Goal: Transaction & Acquisition: Download file/media

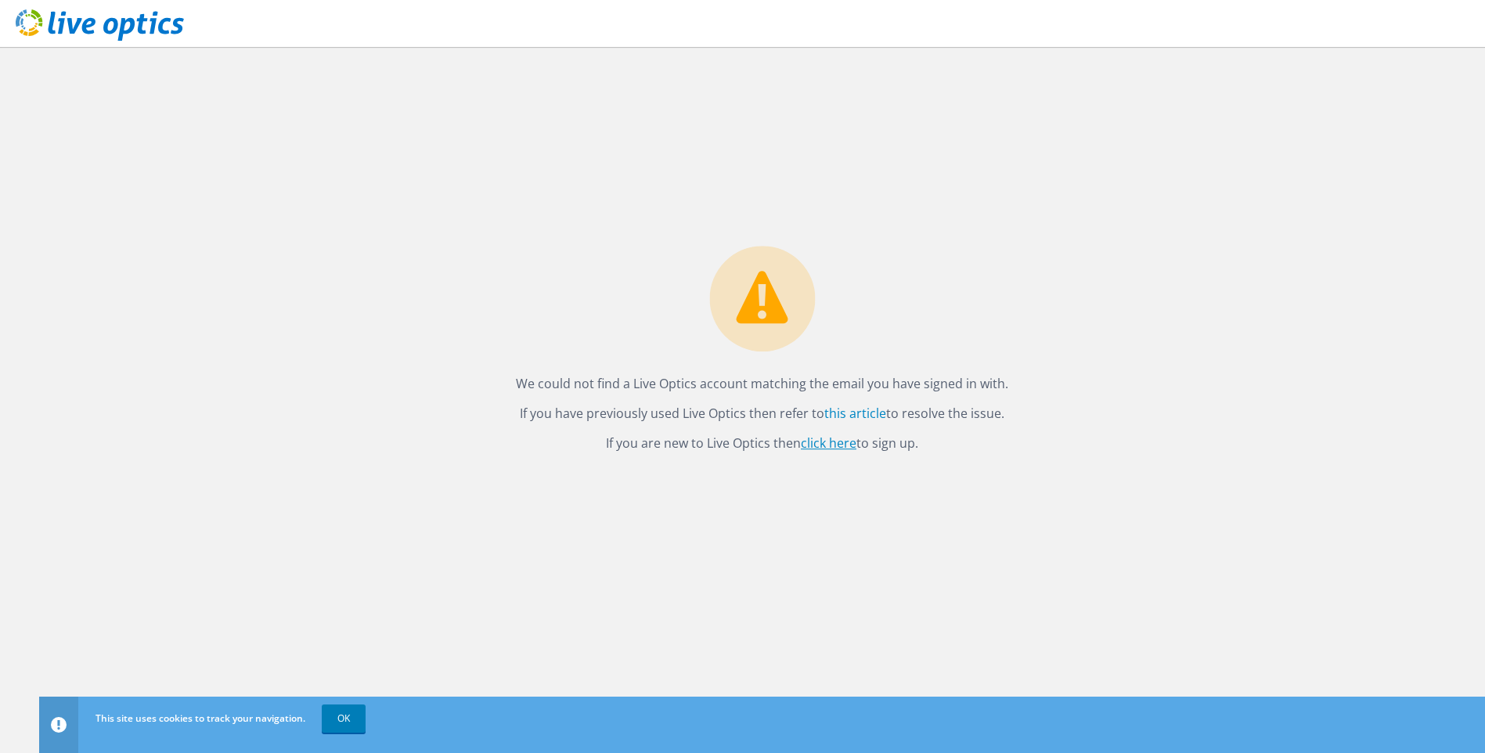
click at [838, 446] on link "click here" at bounding box center [829, 442] width 56 height 17
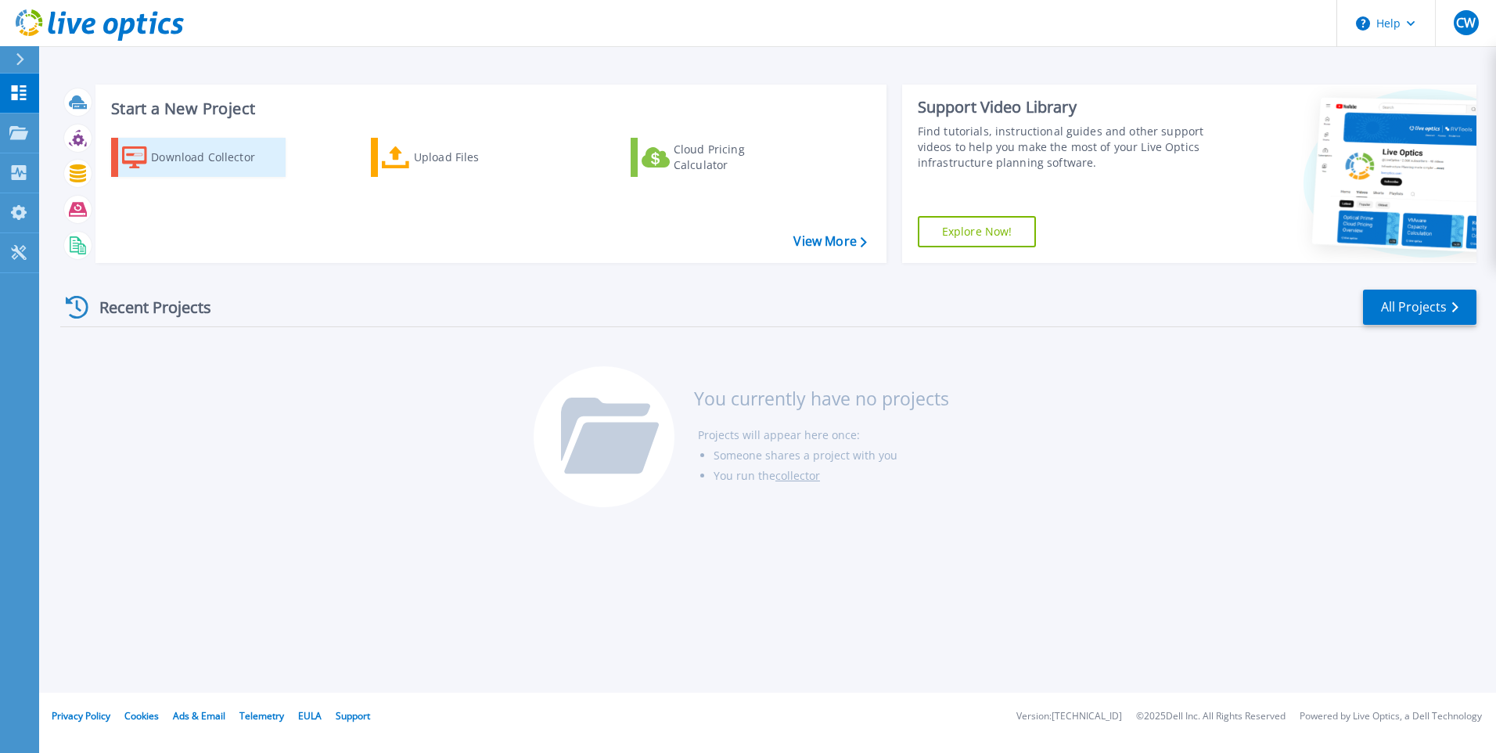
click at [183, 160] on div "Download Collector" at bounding box center [213, 157] width 125 height 31
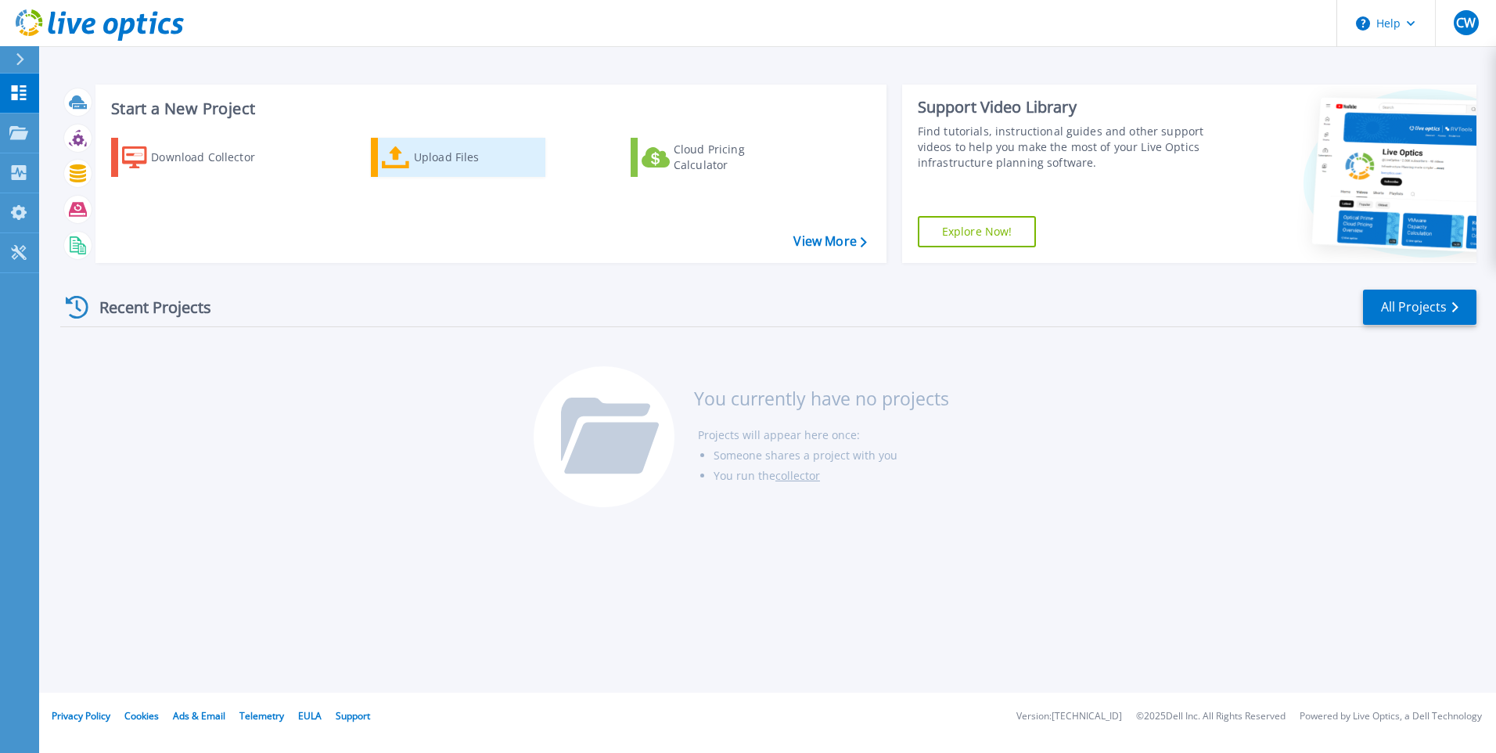
click at [433, 142] on div "Upload Files" at bounding box center [476, 157] width 125 height 31
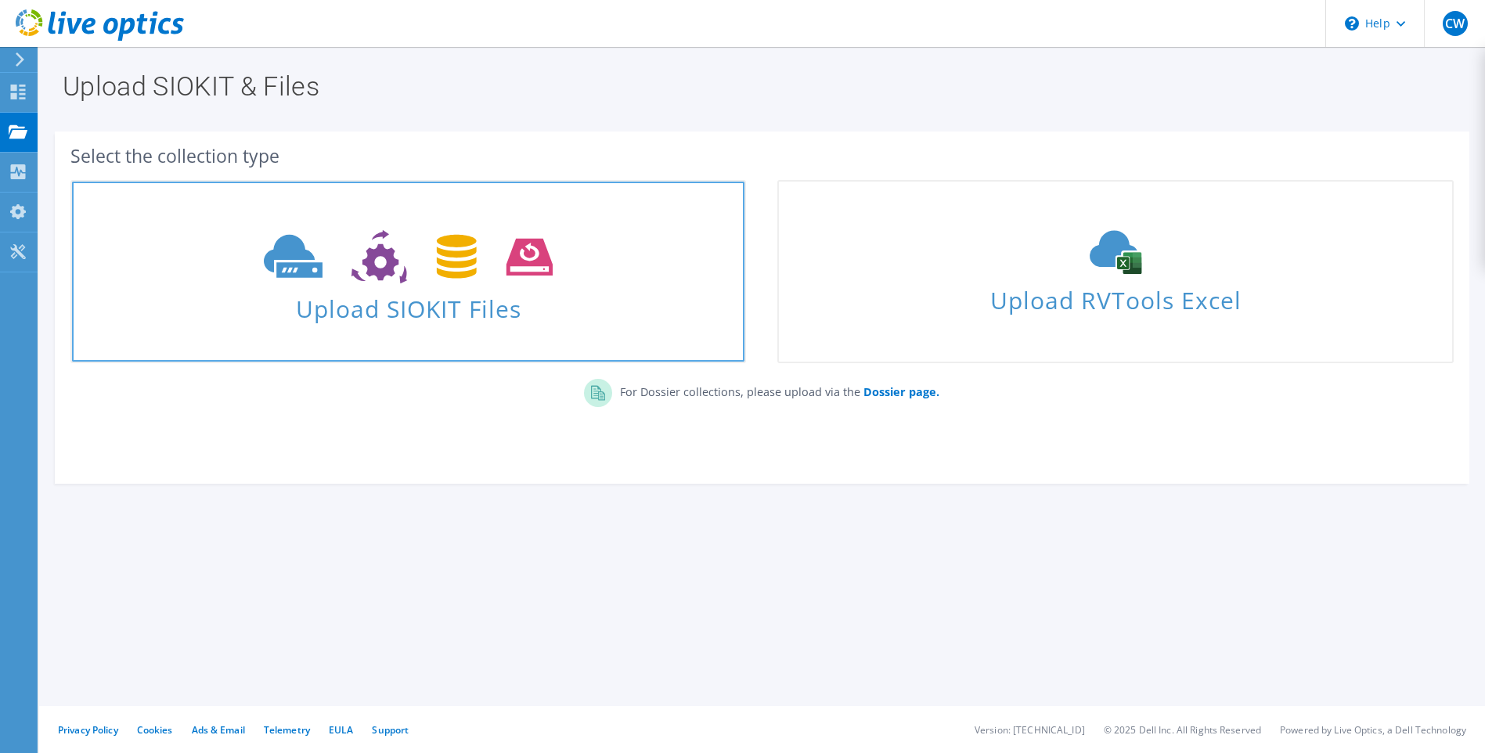
click at [485, 297] on span "Upload SIOKIT Files" at bounding box center [408, 304] width 672 height 34
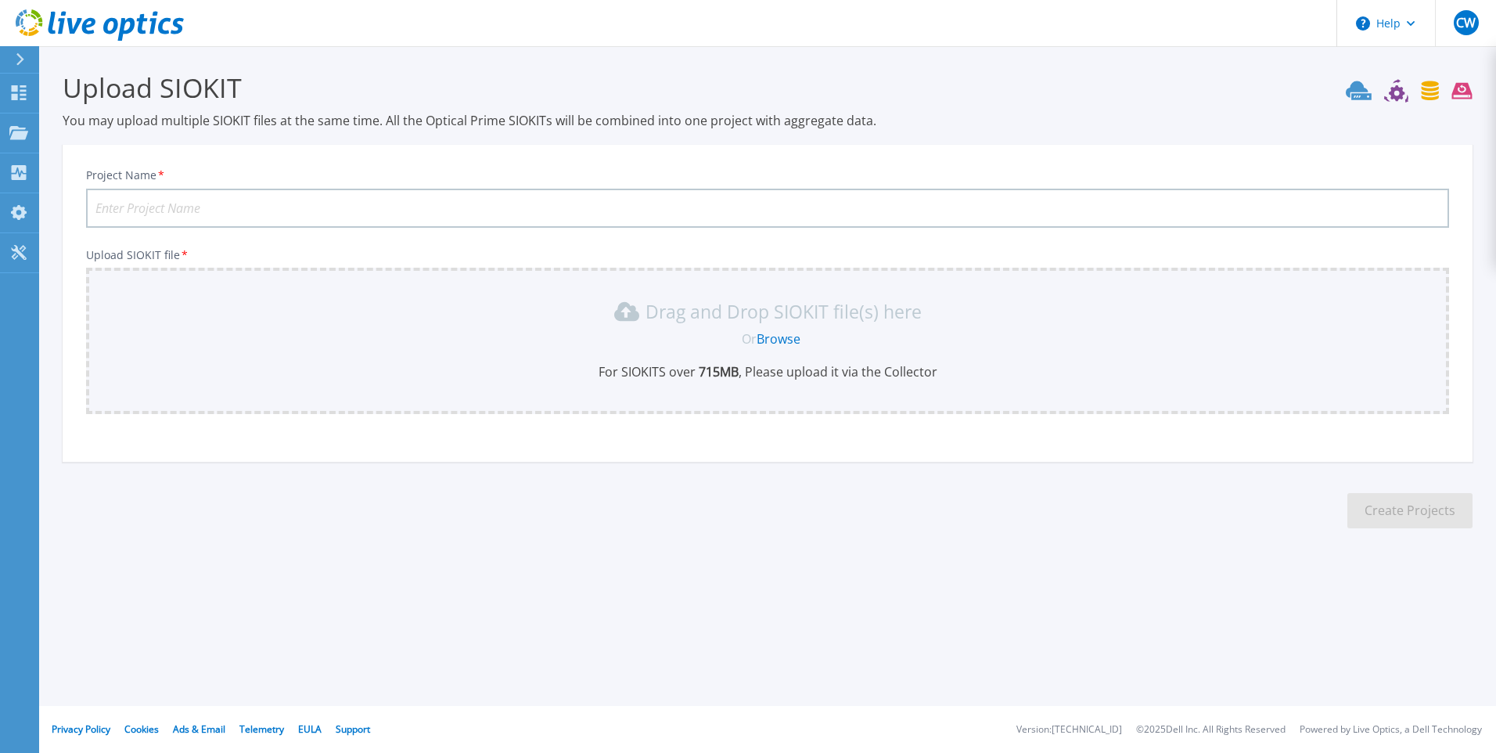
click at [19, 55] on icon at bounding box center [20, 59] width 8 height 13
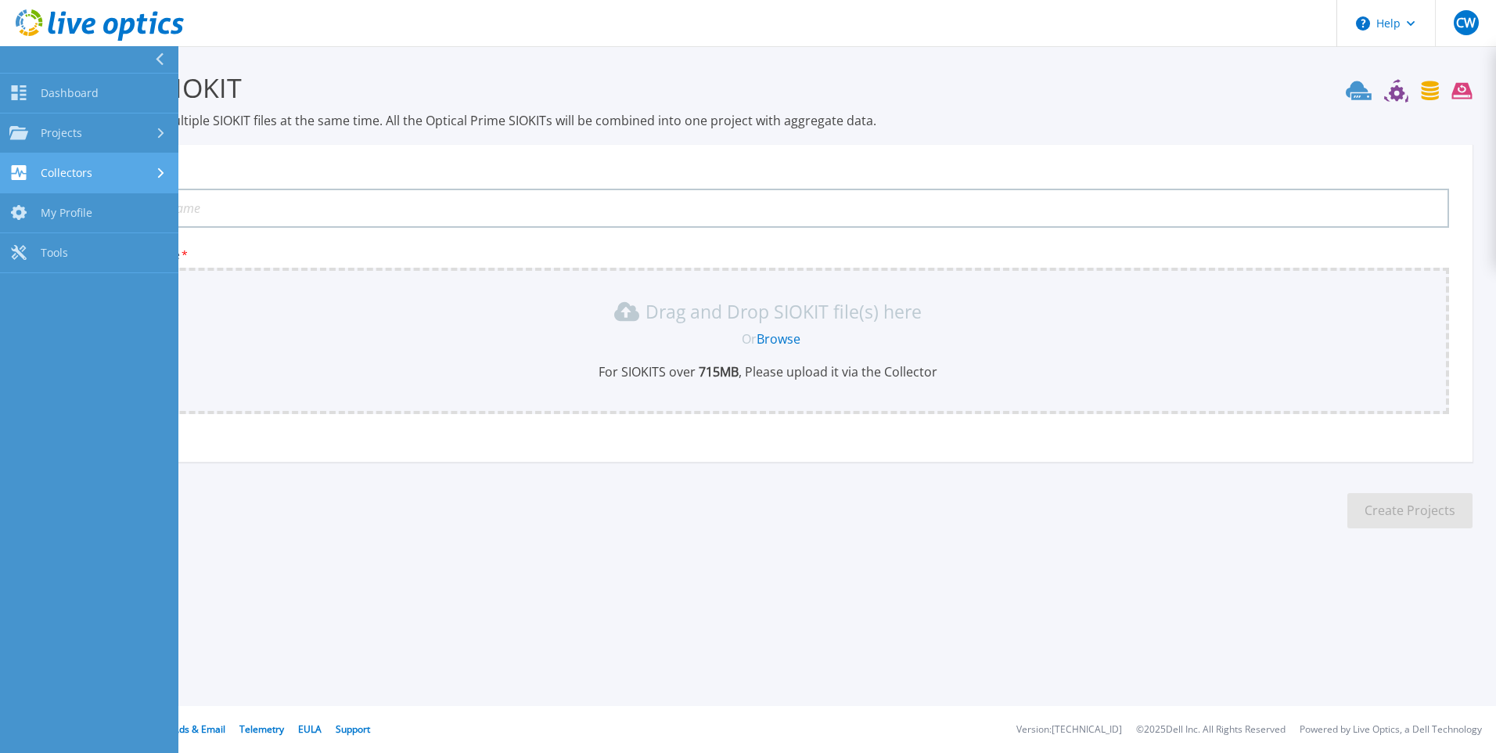
click at [95, 169] on div "Collectors" at bounding box center [89, 172] width 160 height 15
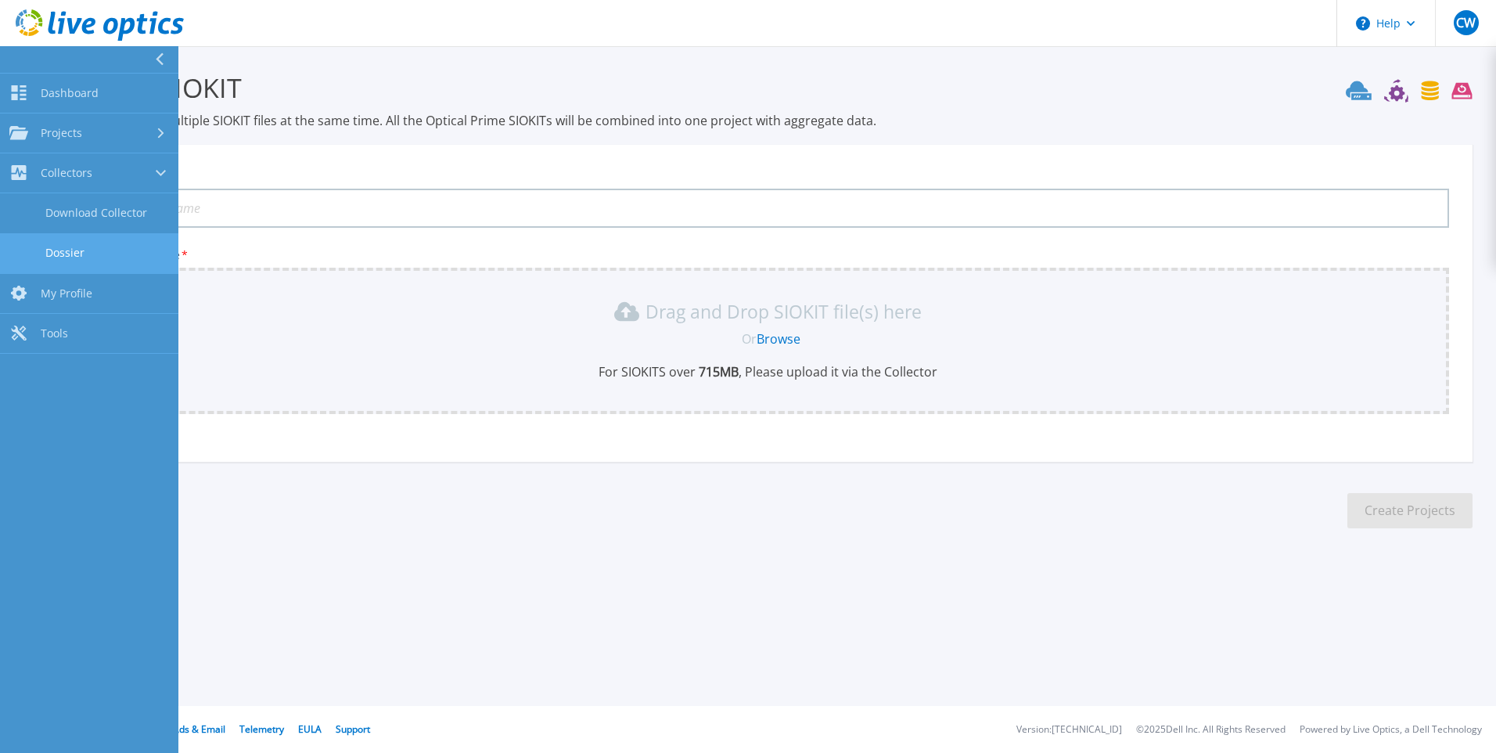
click at [97, 261] on link "Dossier" at bounding box center [89, 253] width 178 height 40
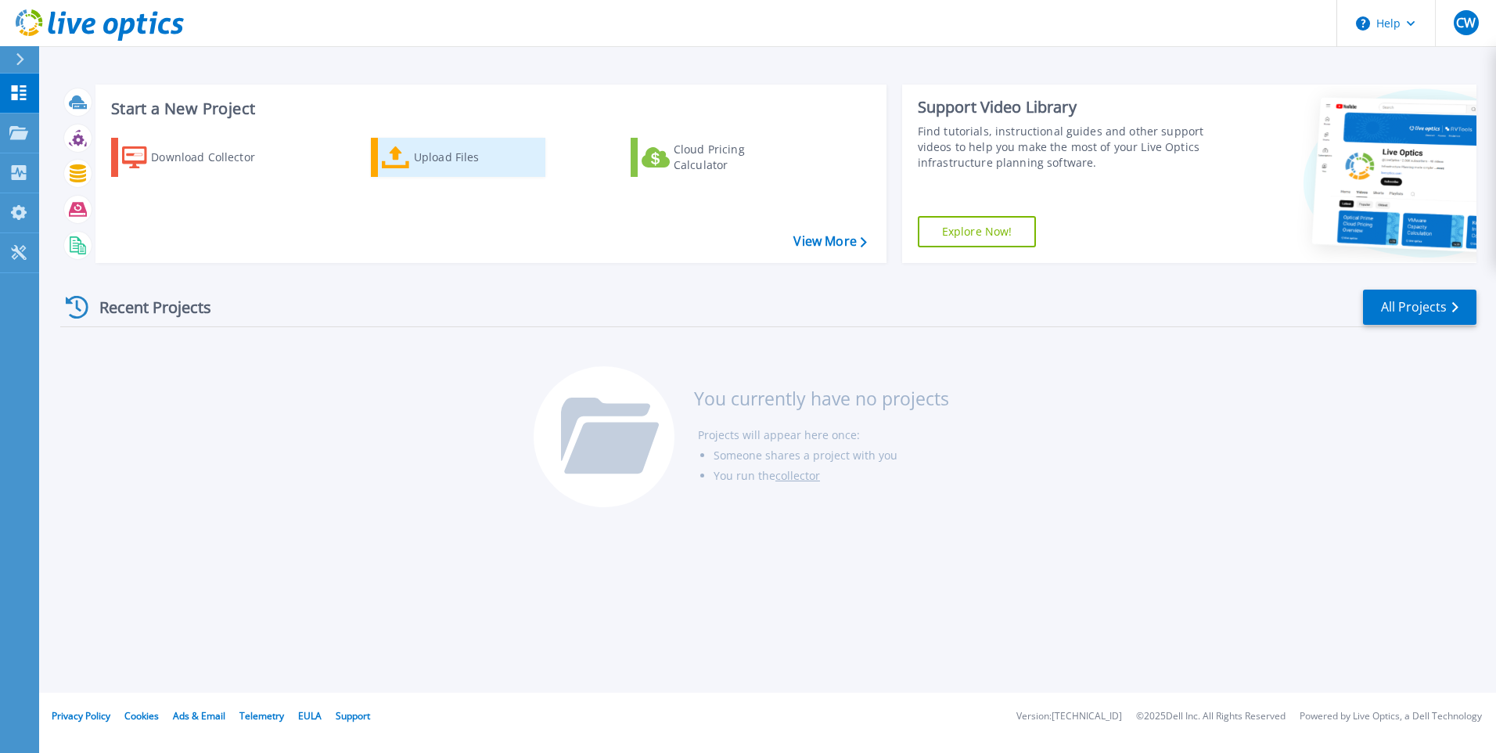
click at [427, 157] on div "Upload Files" at bounding box center [476, 157] width 125 height 31
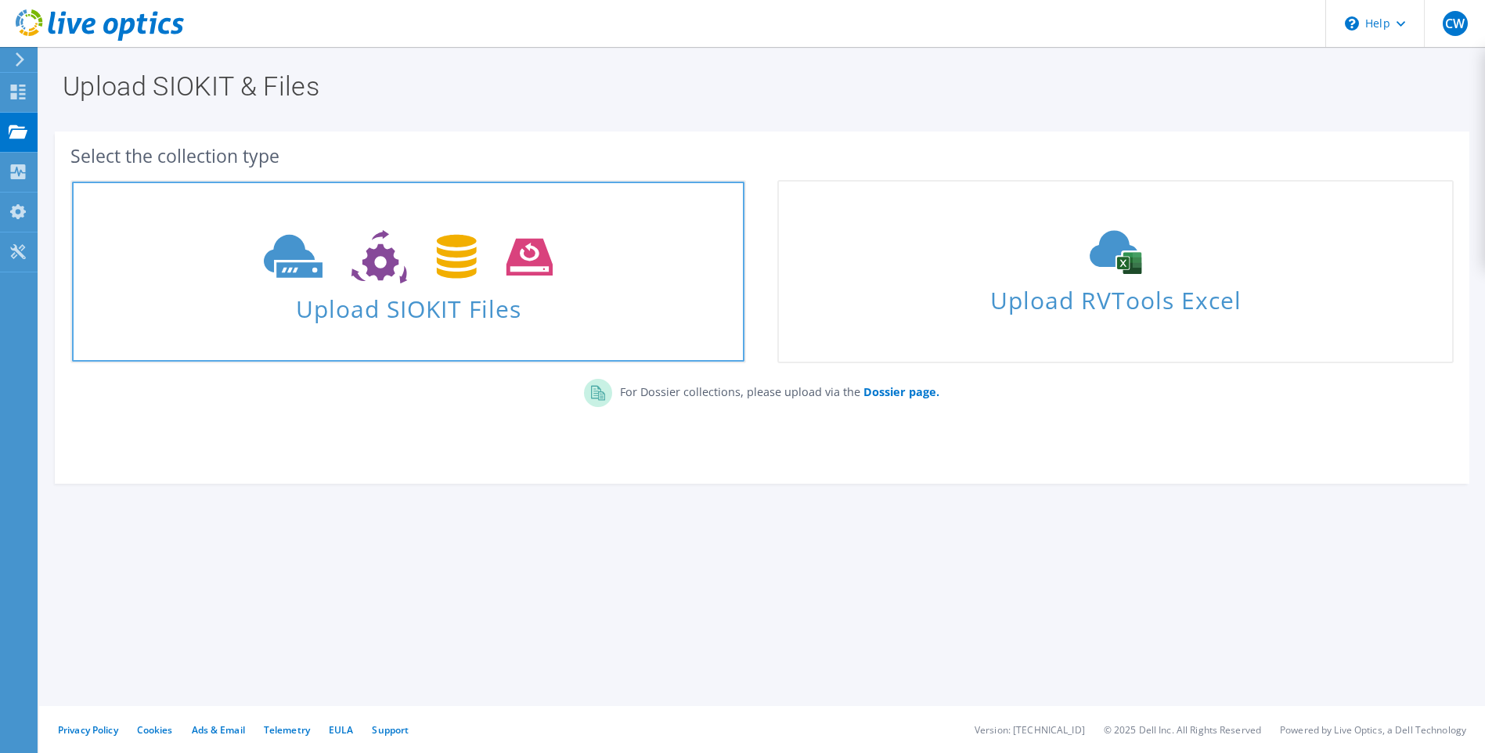
click at [436, 304] on span "Upload SIOKIT Files" at bounding box center [408, 304] width 672 height 34
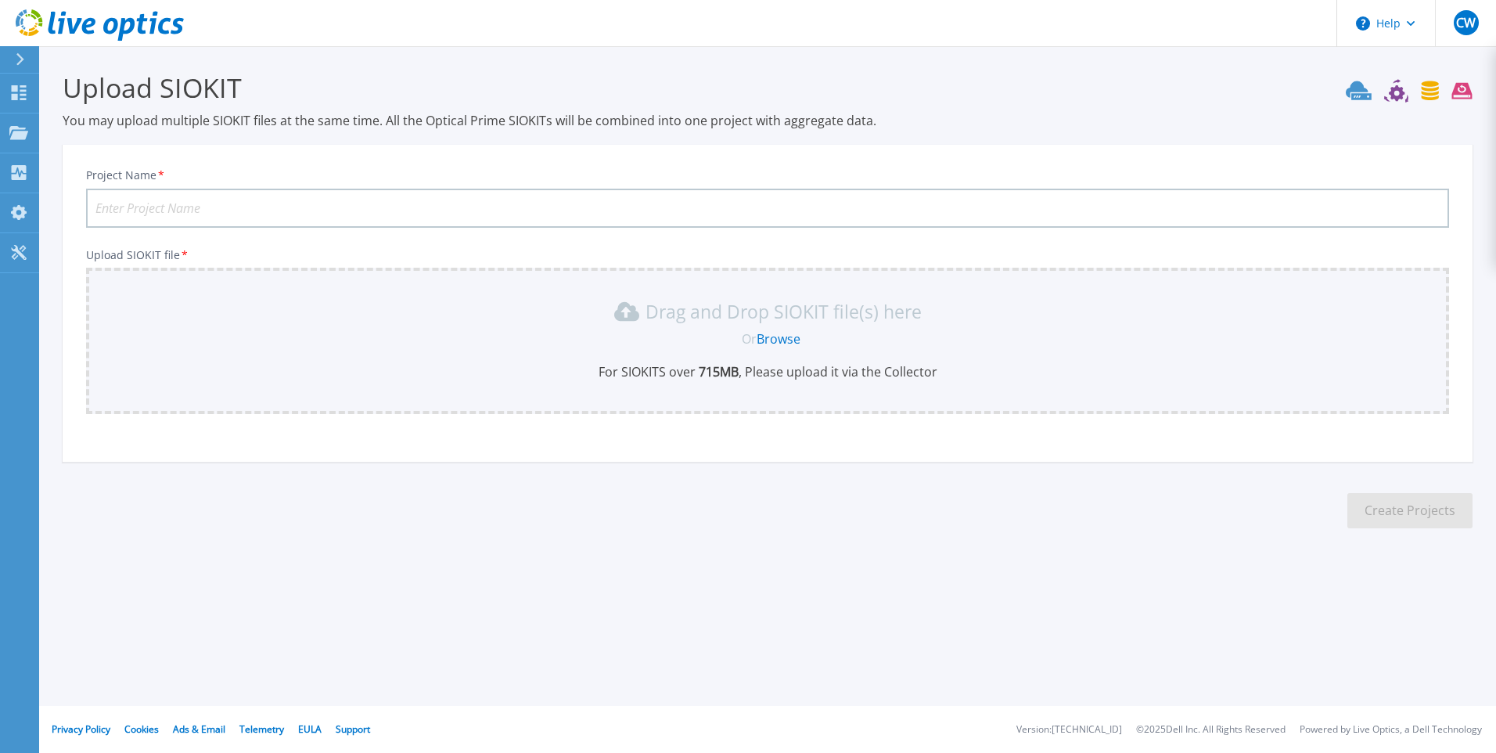
click at [786, 337] on link "Browse" at bounding box center [779, 338] width 44 height 17
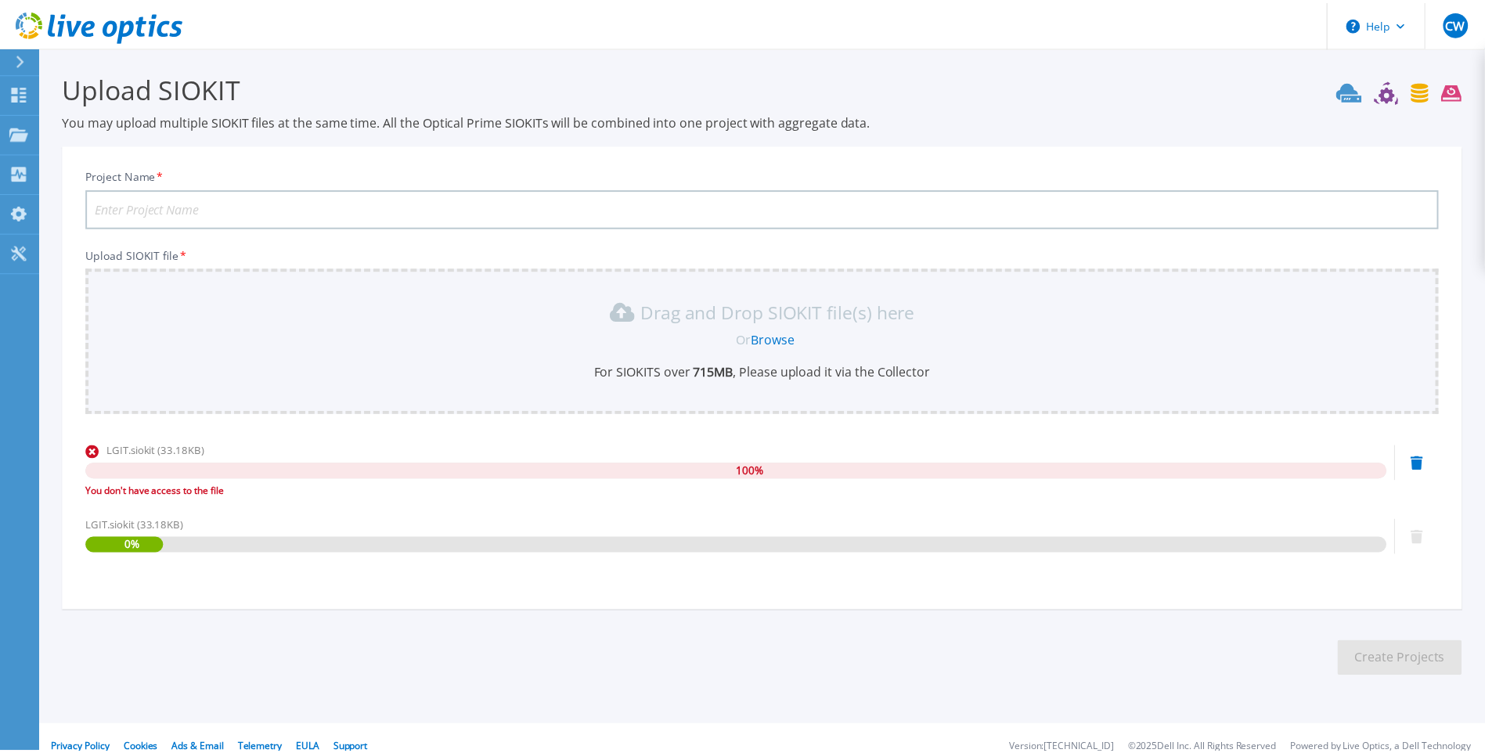
scroll to position [20, 0]
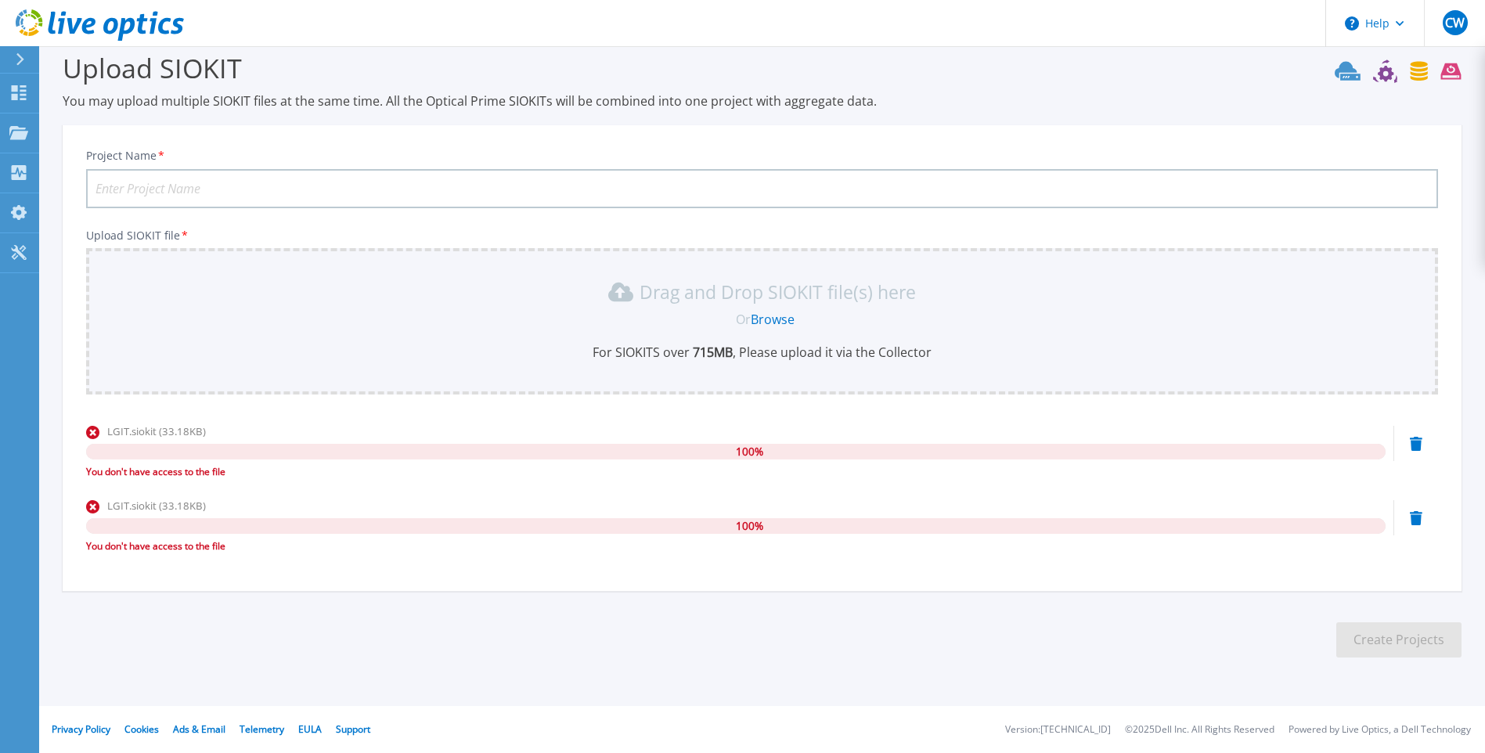
click at [0, 56] on html "Help CW End User [PERSON_NAME] [PERSON_NAME][EMAIL_ADDRESS][PERSON_NAME][DOMAIN…" at bounding box center [742, 356] width 1485 height 753
click at [7, 56] on button at bounding box center [19, 59] width 39 height 27
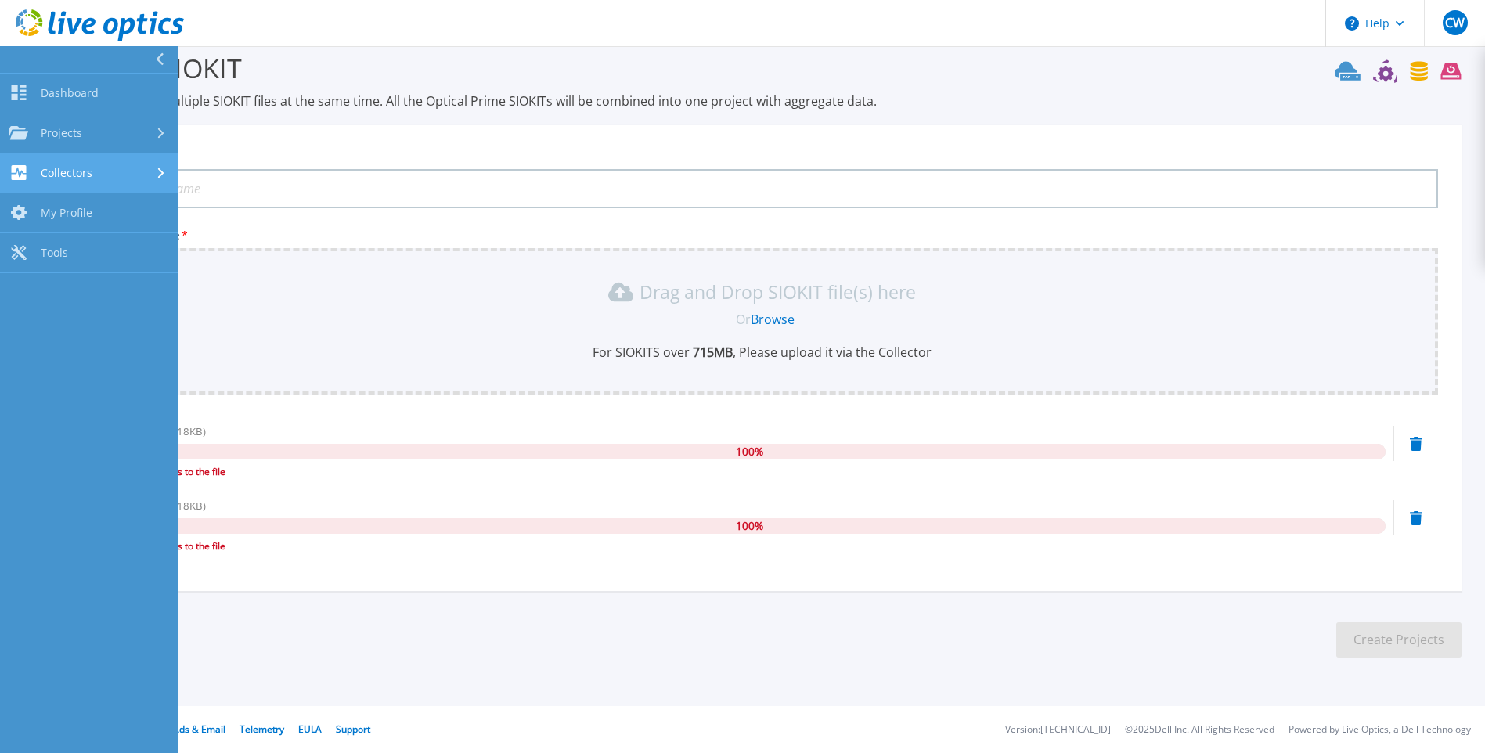
click at [113, 171] on div "Collectors" at bounding box center [89, 172] width 160 height 15
click at [109, 220] on link "Download Collector" at bounding box center [89, 213] width 178 height 40
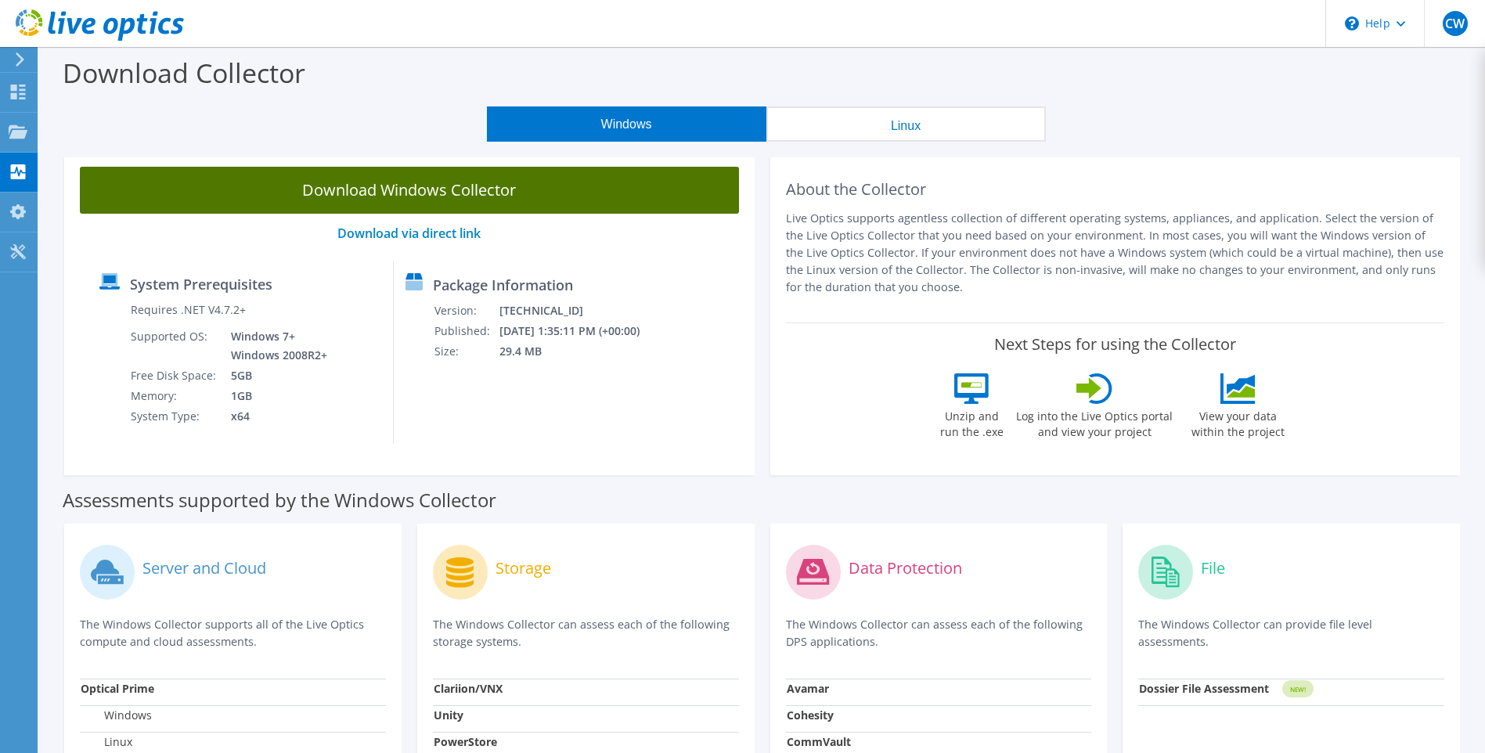
click at [426, 192] on link "Download Windows Collector" at bounding box center [409, 190] width 659 height 47
